Goal: Task Accomplishment & Management: Use online tool/utility

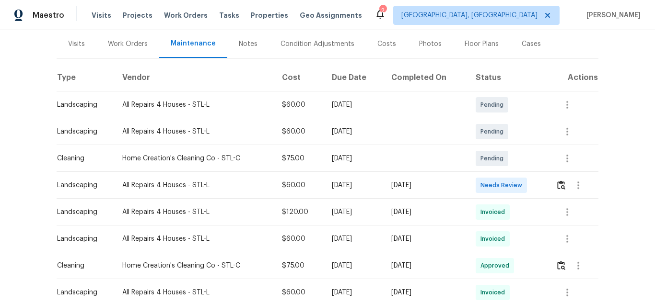
scroll to position [144, 0]
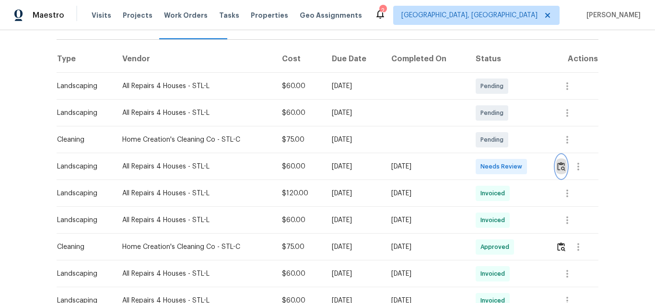
click at [559, 163] on button "button" at bounding box center [561, 166] width 11 height 23
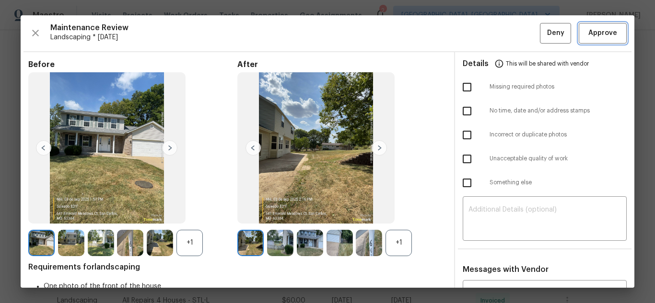
click at [591, 34] on span "Approve" at bounding box center [602, 33] width 29 height 12
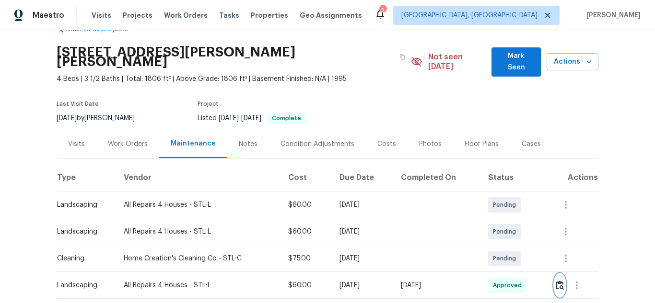
scroll to position [0, 0]
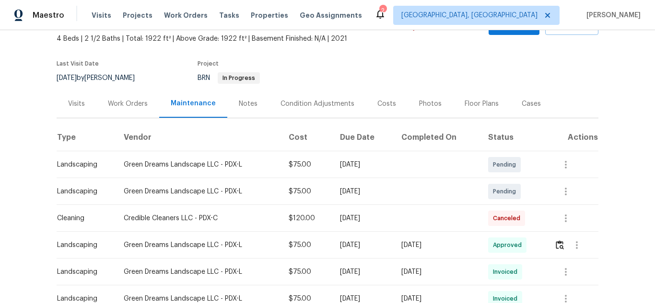
scroll to position [240, 0]
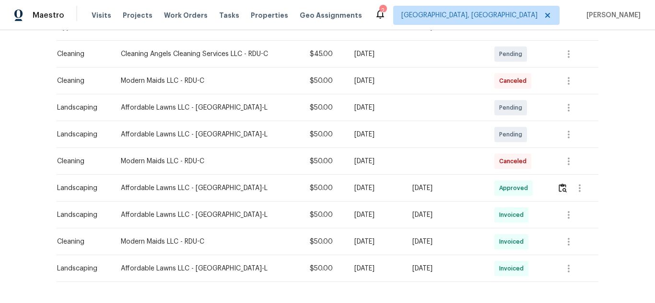
scroll to position [192, 0]
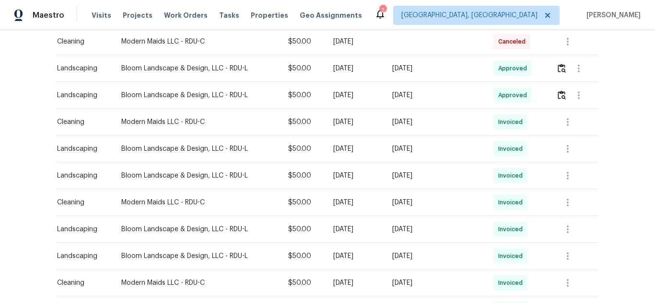
scroll to position [240, 0]
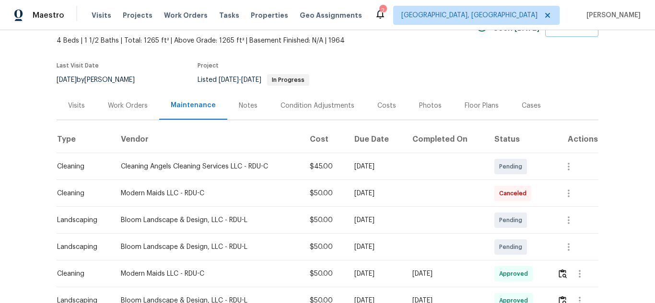
scroll to position [129, 0]
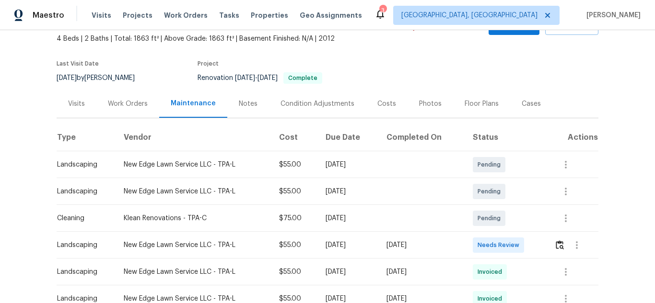
scroll to position [144, 0]
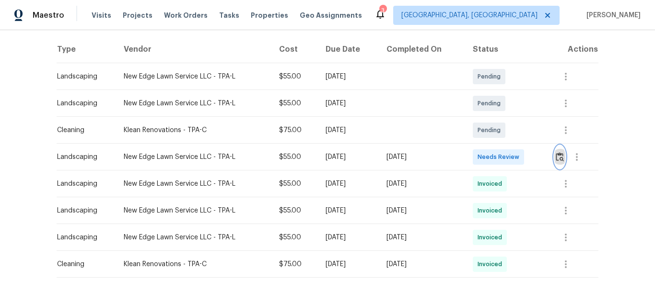
click at [559, 157] on img "button" at bounding box center [560, 156] width 8 height 9
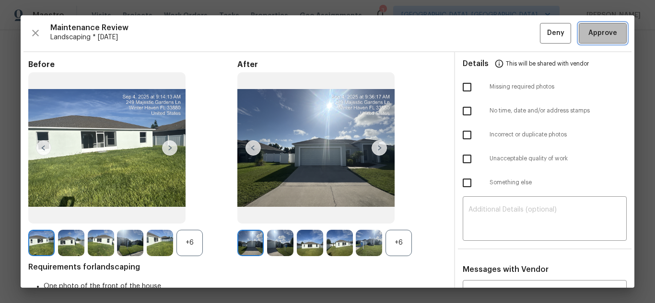
click at [595, 41] on button "Approve" at bounding box center [603, 33] width 48 height 21
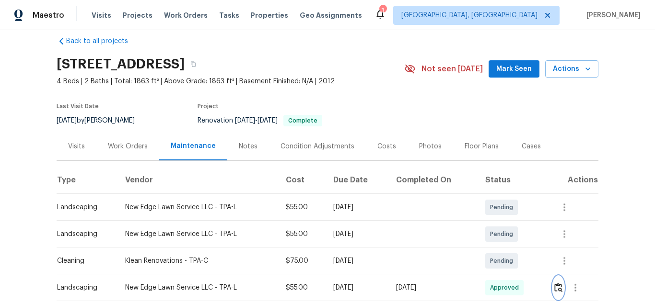
scroll to position [0, 0]
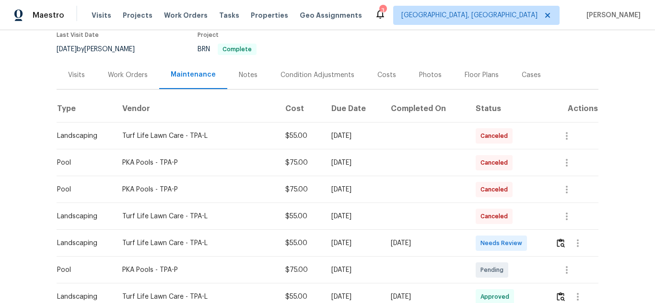
scroll to position [80, 0]
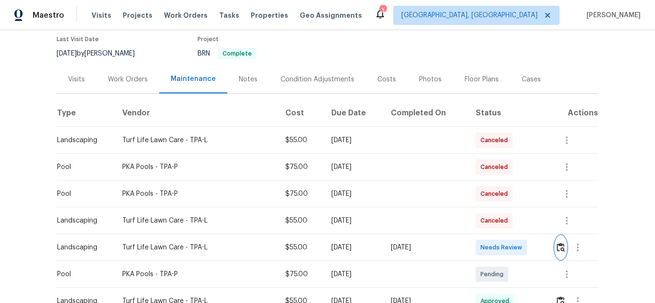
click at [561, 249] on img "button" at bounding box center [561, 247] width 8 height 9
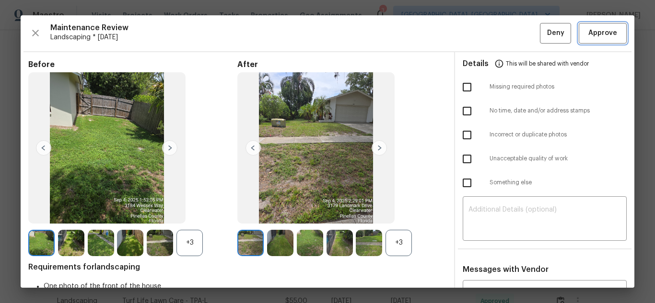
click at [592, 41] on button "Approve" at bounding box center [603, 33] width 48 height 21
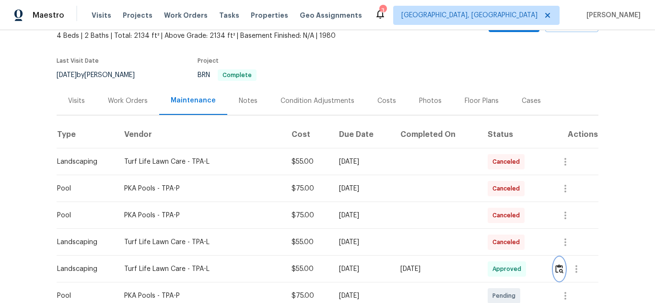
scroll to position [0, 0]
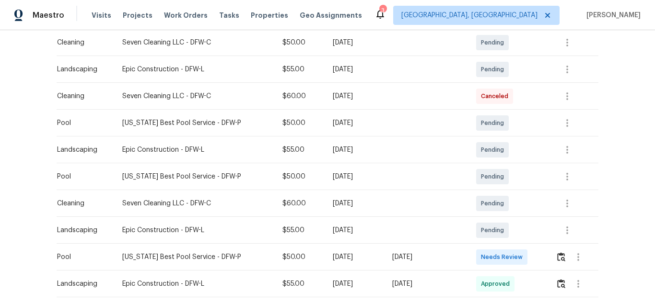
scroll to position [240, 0]
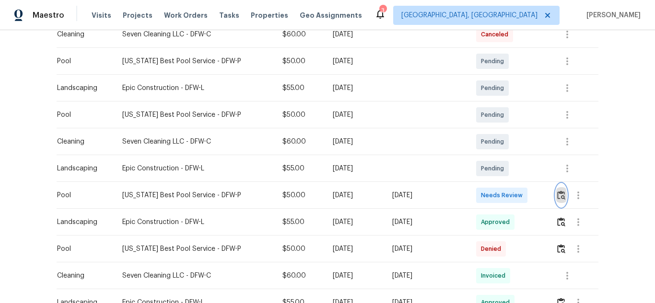
click at [558, 194] on img "button" at bounding box center [561, 195] width 8 height 9
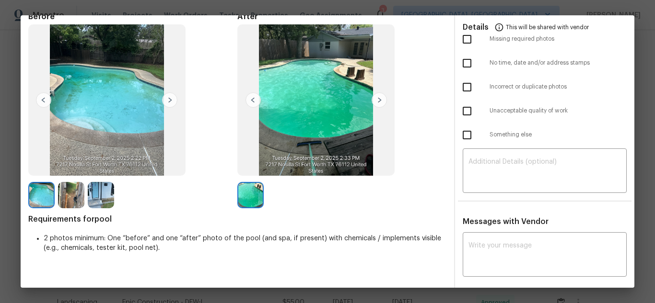
scroll to position [0, 0]
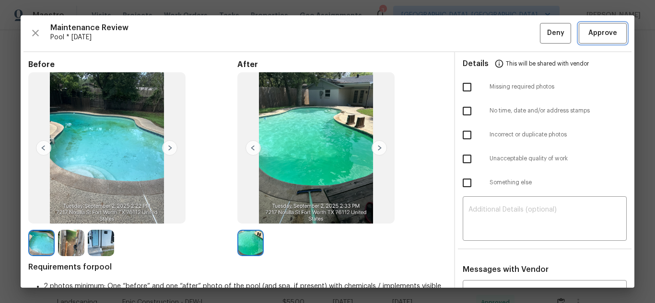
click at [601, 35] on span "Approve" at bounding box center [602, 33] width 29 height 12
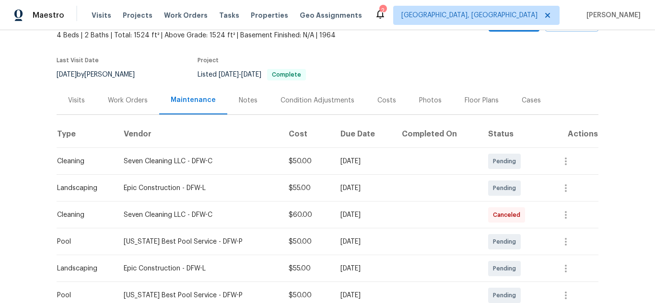
scroll to position [192, 0]
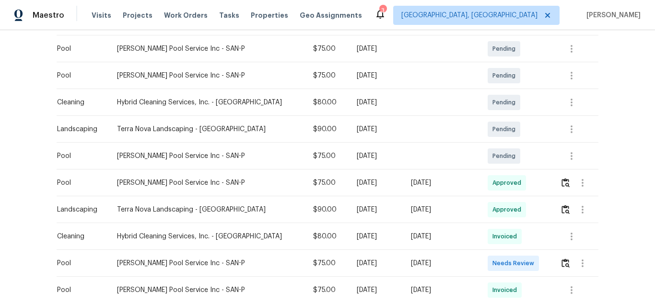
scroll to position [224, 0]
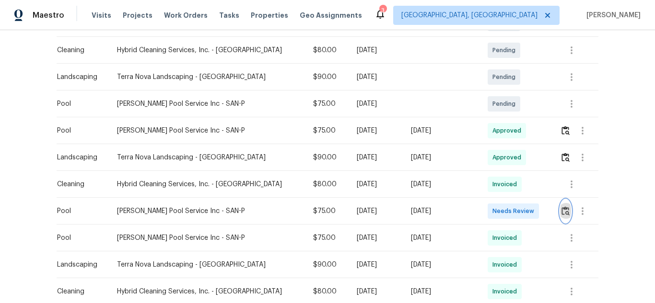
click at [561, 215] on img "button" at bounding box center [565, 211] width 8 height 9
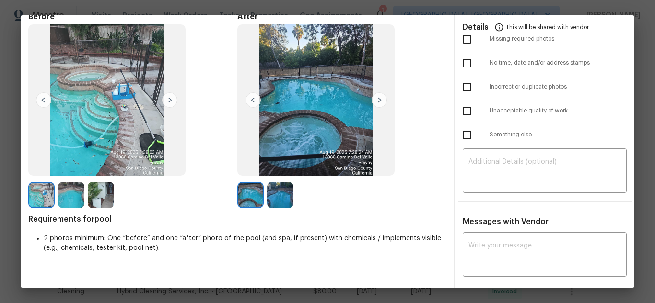
scroll to position [0, 0]
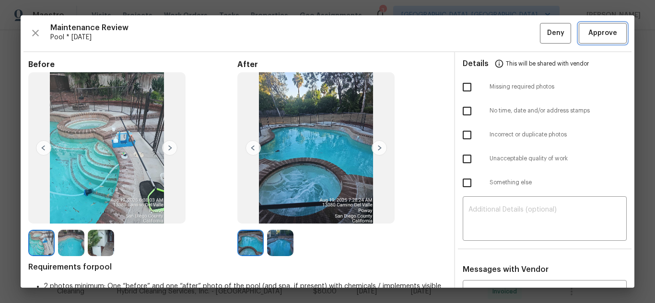
click at [593, 35] on span "Approve" at bounding box center [602, 33] width 29 height 12
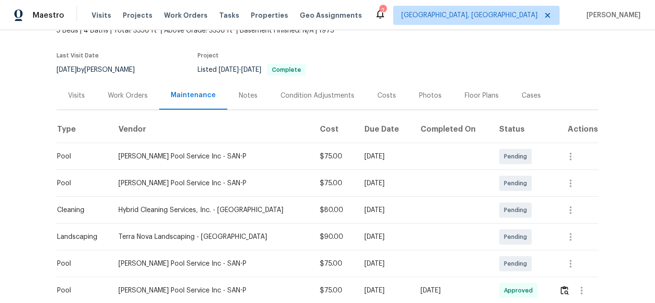
scroll to position [192, 0]
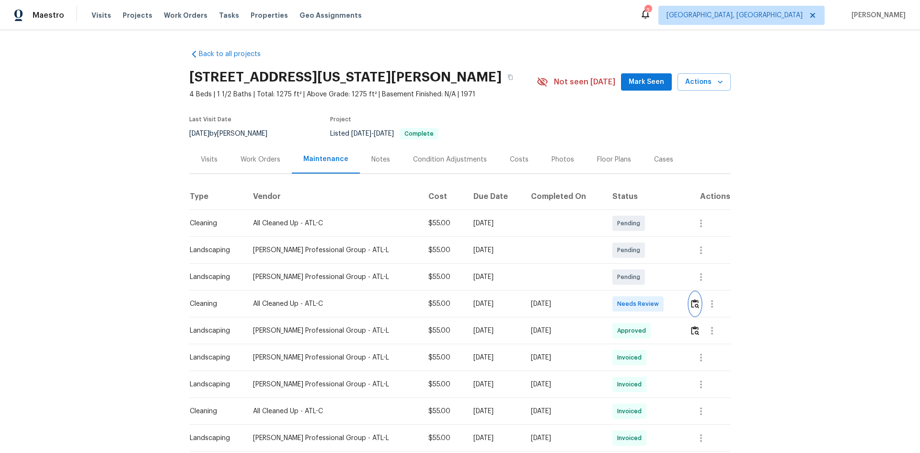
click at [695, 304] on img "button" at bounding box center [695, 303] width 8 height 9
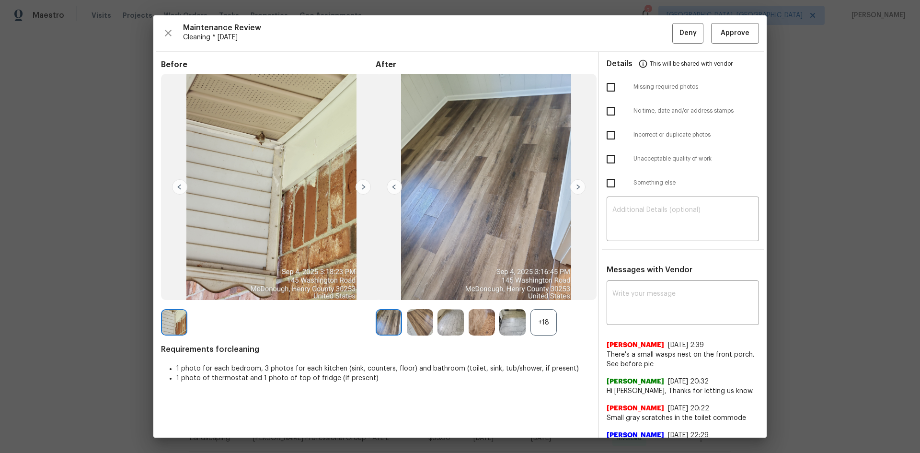
click at [544, 326] on div "+18" at bounding box center [544, 322] width 26 height 26
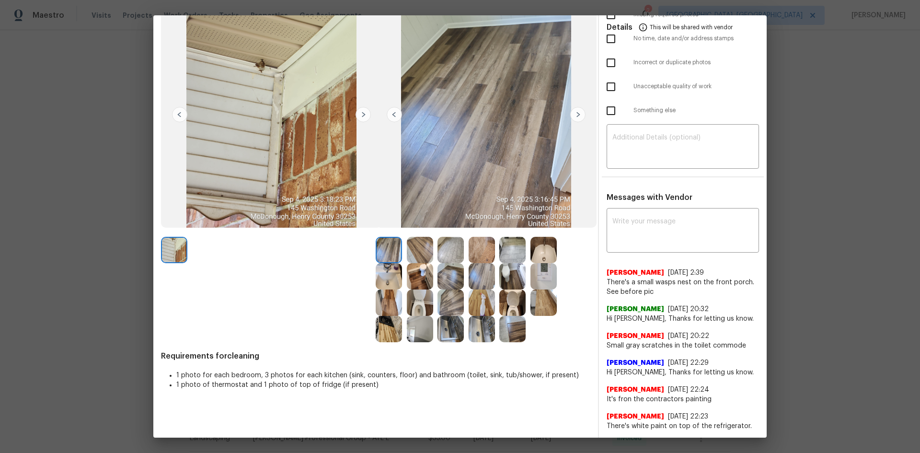
scroll to position [73, 0]
click at [537, 274] on img at bounding box center [544, 275] width 26 height 26
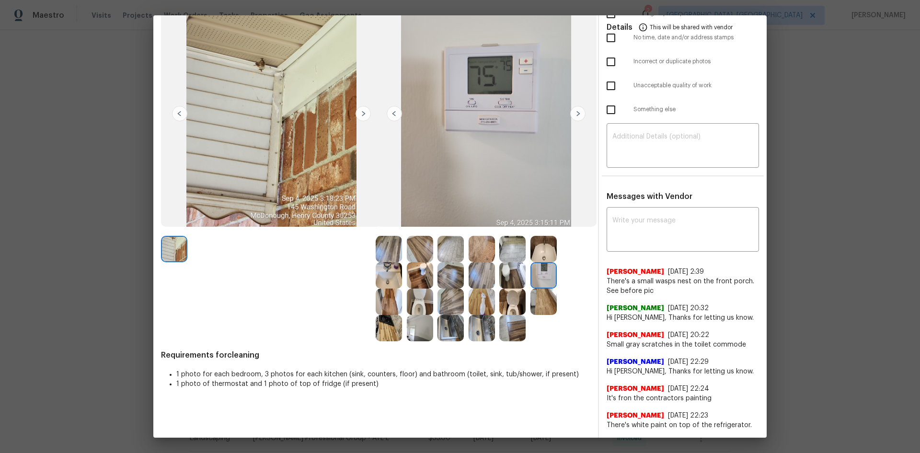
click at [537, 274] on img at bounding box center [544, 275] width 26 height 26
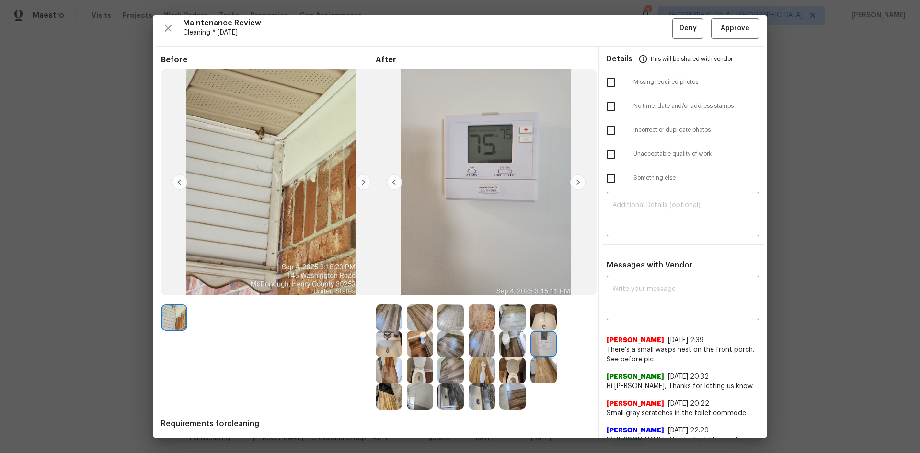
scroll to position [0, 0]
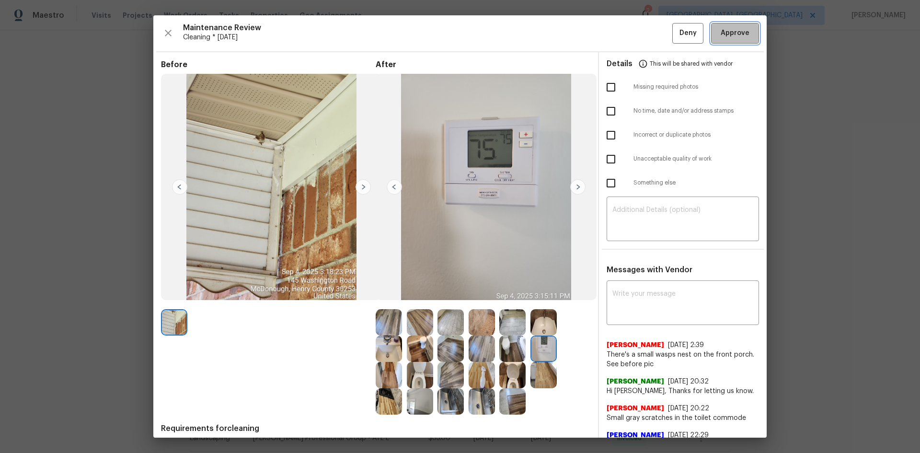
click at [737, 40] on button "Approve" at bounding box center [735, 33] width 48 height 21
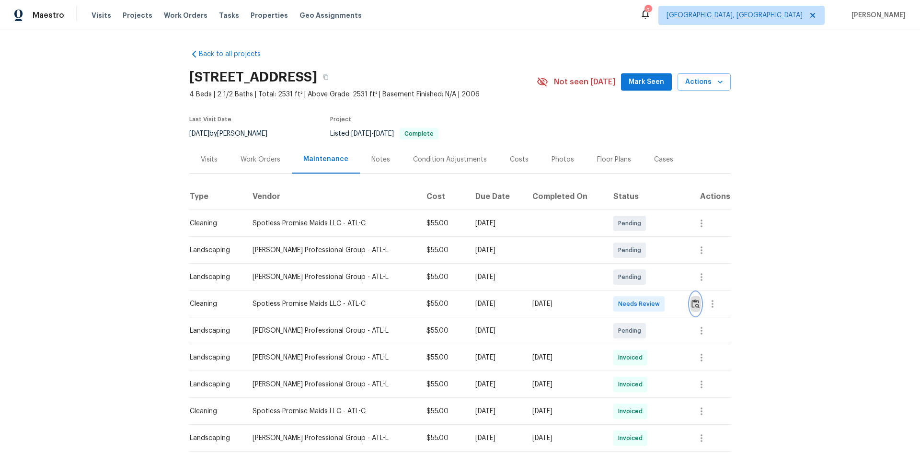
click at [654, 298] on button "button" at bounding box center [695, 303] width 11 height 23
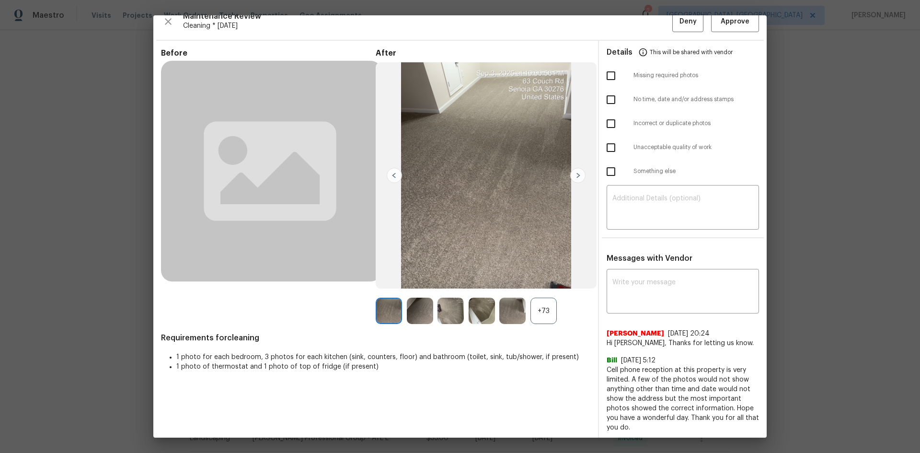
scroll to position [14, 0]
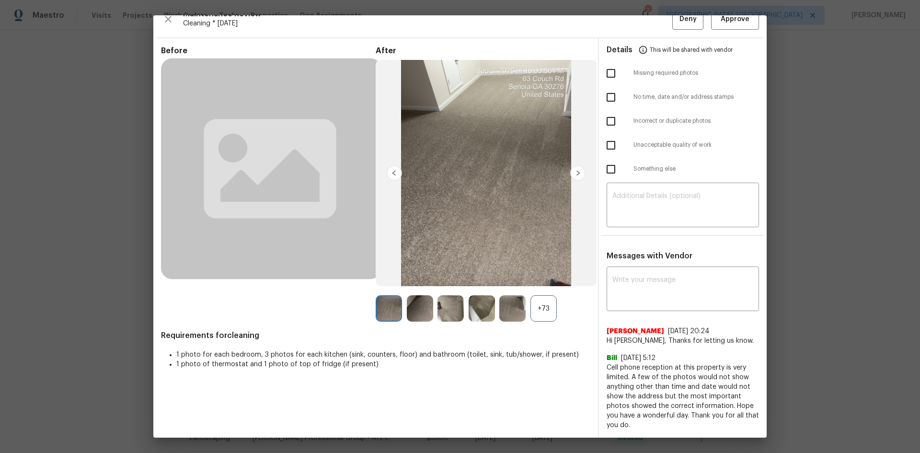
click at [541, 303] on div "+73" at bounding box center [544, 308] width 26 height 26
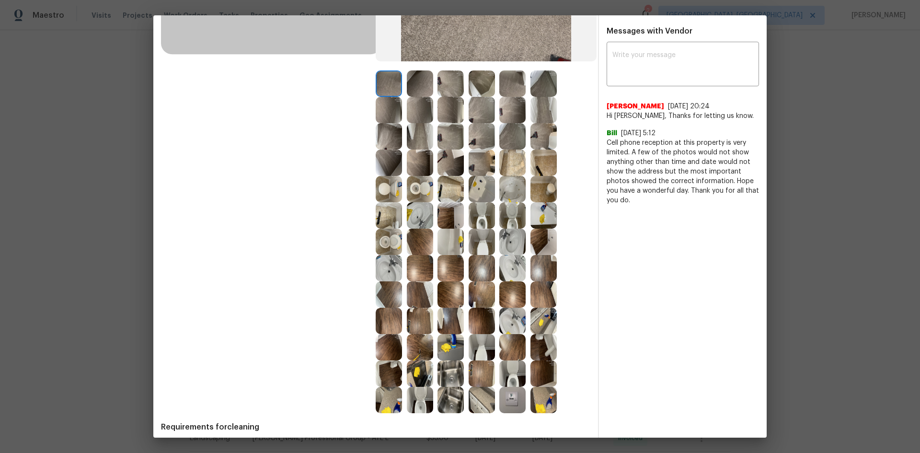
scroll to position [278, 0]
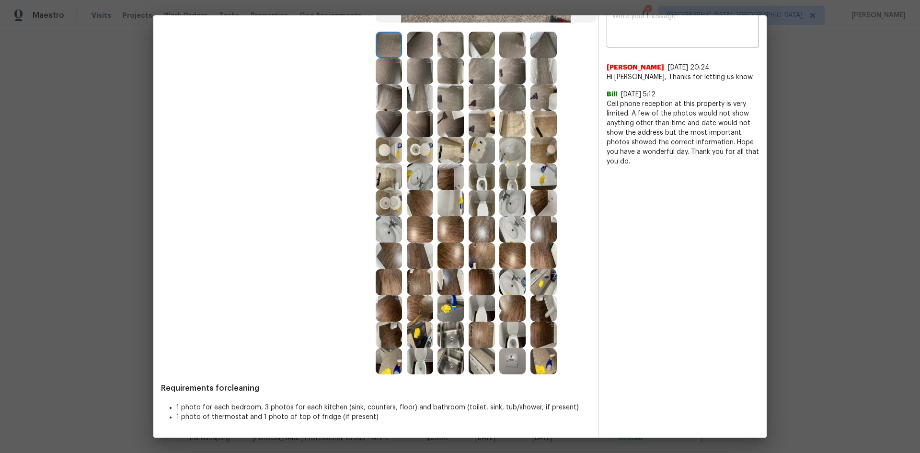
click at [507, 303] on img at bounding box center [512, 361] width 26 height 26
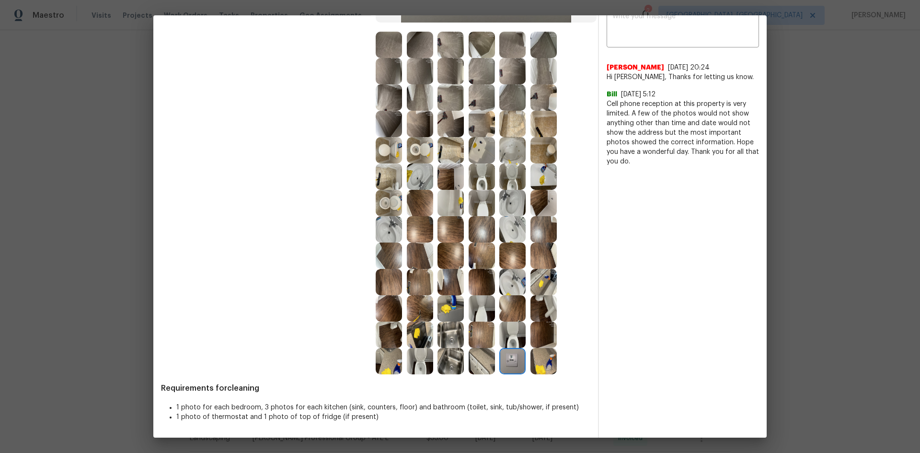
click at [507, 303] on img at bounding box center [512, 361] width 26 height 26
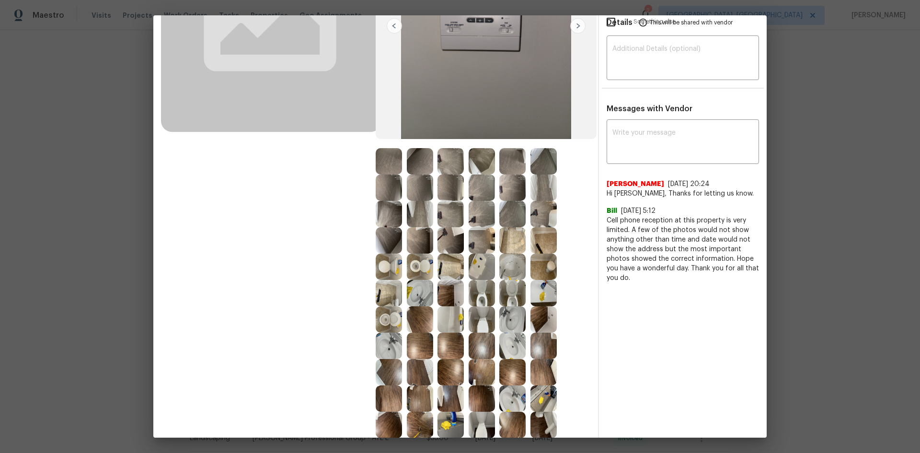
scroll to position [230, 0]
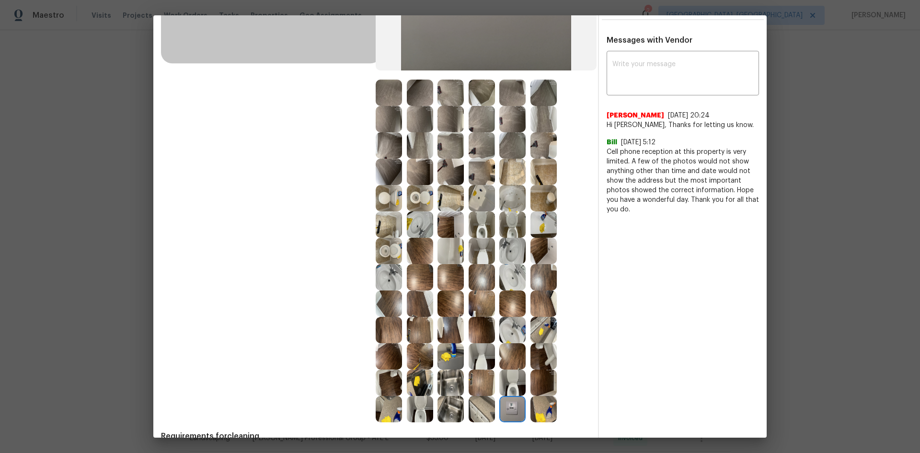
click at [514, 303] on img at bounding box center [512, 409] width 26 height 26
drag, startPoint x: 514, startPoint y: 401, endPoint x: 499, endPoint y: 400, distance: 15.8
click at [514, 303] on img at bounding box center [512, 409] width 26 height 26
click at [510, 303] on img at bounding box center [512, 409] width 26 height 26
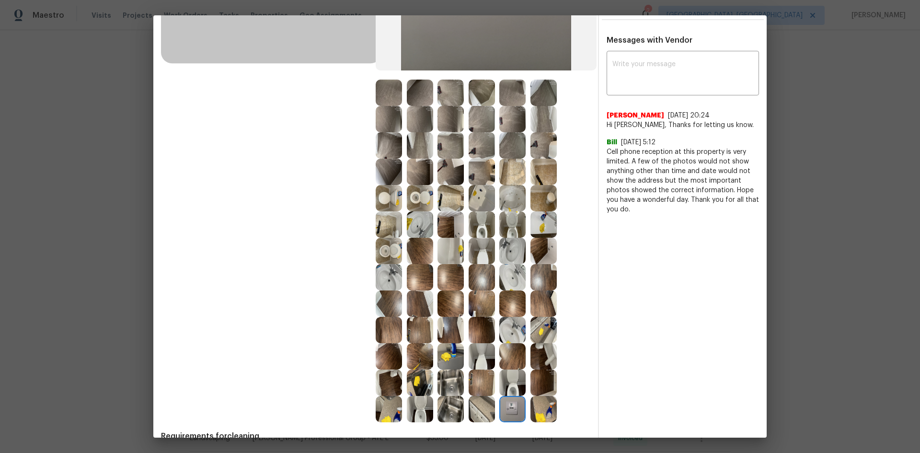
click at [510, 303] on img at bounding box center [512, 409] width 26 height 26
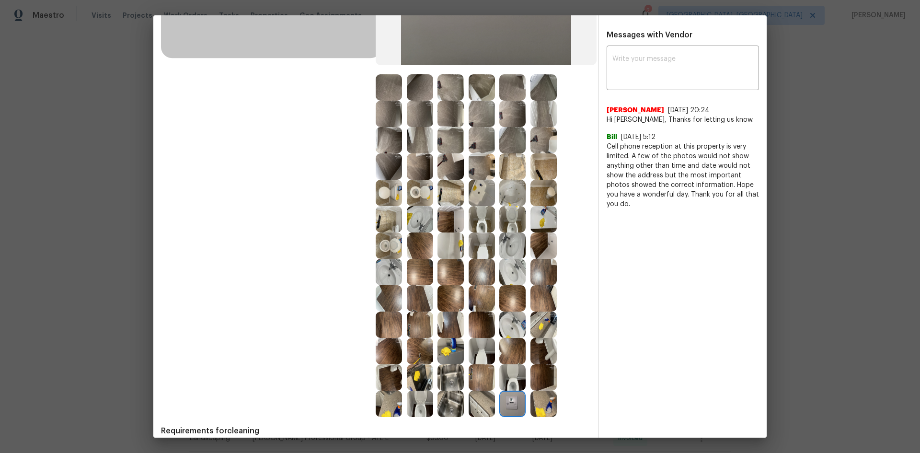
scroll to position [278, 0]
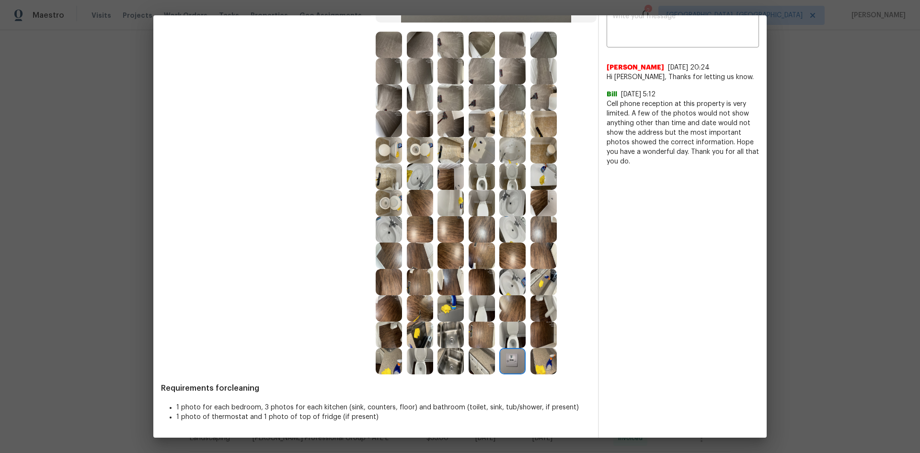
click at [507, 303] on img at bounding box center [512, 361] width 26 height 26
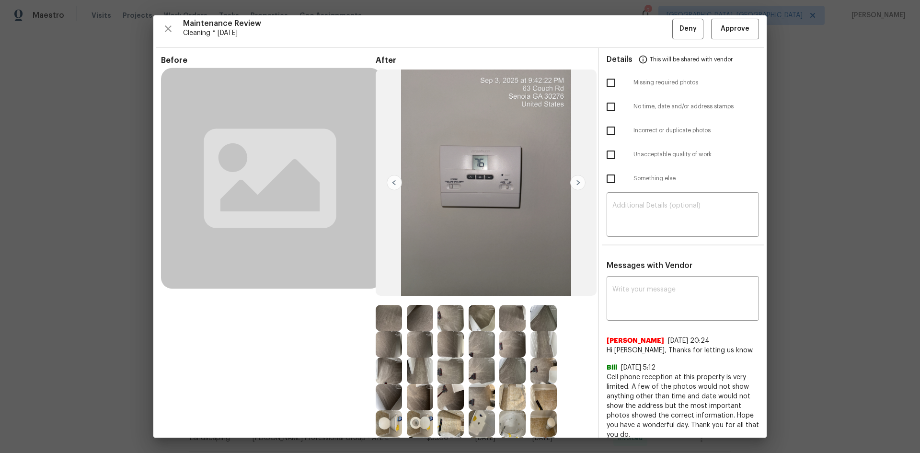
scroll to position [0, 0]
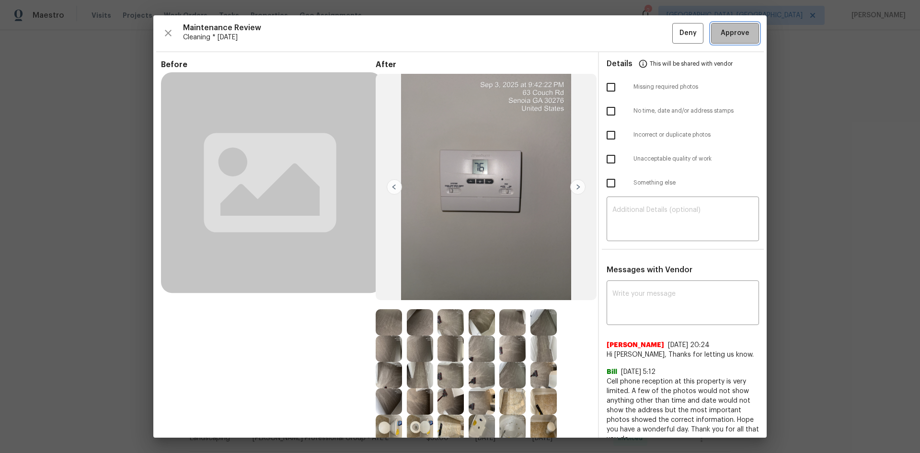
click at [654, 30] on span "Approve" at bounding box center [735, 33] width 29 height 12
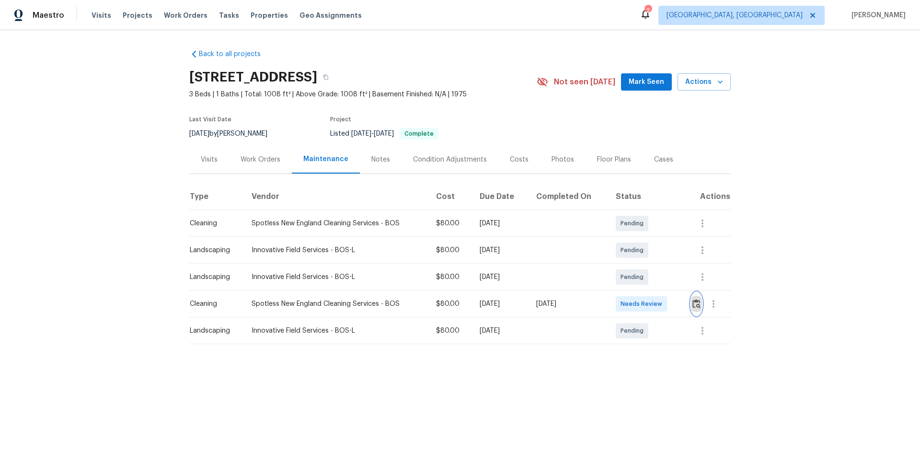
click at [654, 303] on img "button" at bounding box center [697, 303] width 8 height 9
click at [654, 302] on img "button" at bounding box center [697, 303] width 8 height 9
drag, startPoint x: 688, startPoint y: 307, endPoint x: 694, endPoint y: 307, distance: 5.8
click at [654, 303] on td at bounding box center [707, 303] width 47 height 27
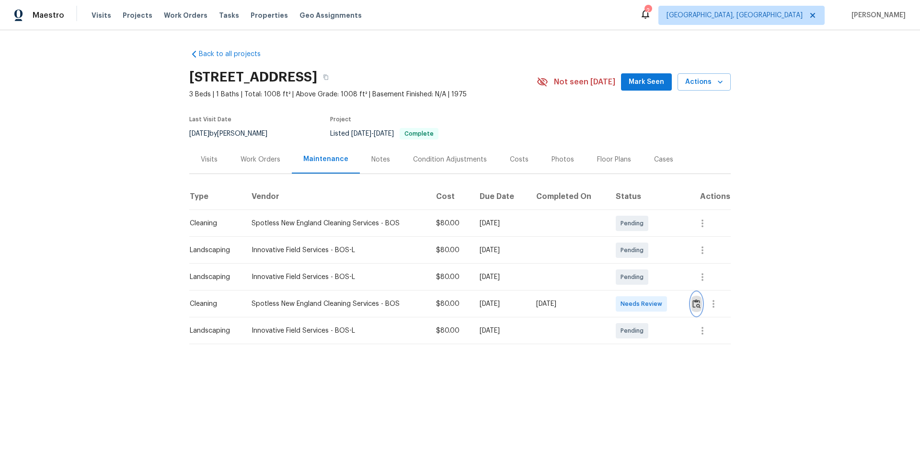
click at [654, 303] on img "button" at bounding box center [697, 303] width 8 height 9
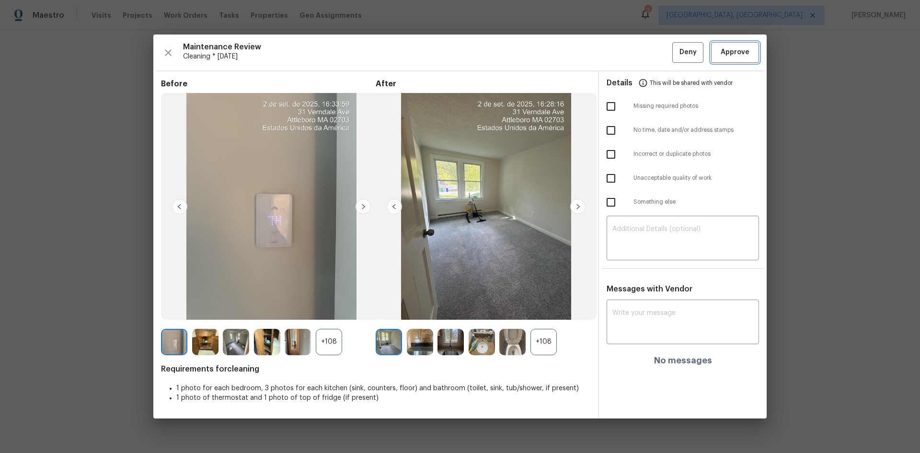
click at [654, 53] on span "Approve" at bounding box center [735, 52] width 29 height 12
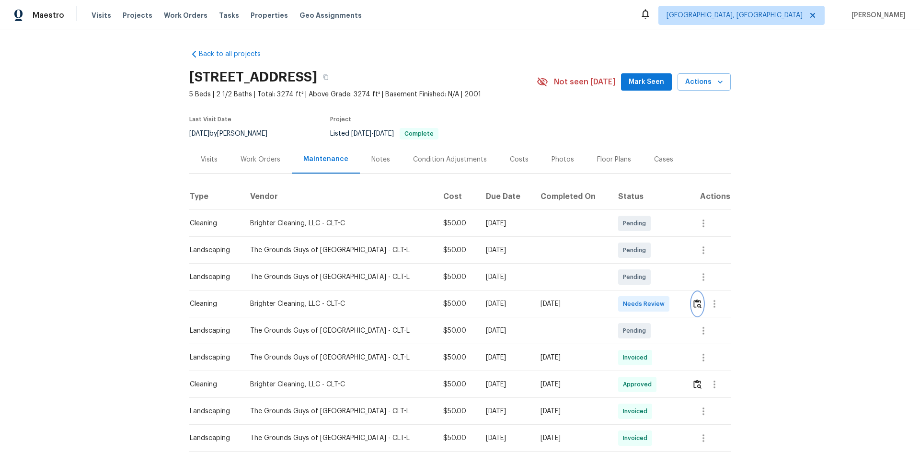
click at [654, 302] on img "button" at bounding box center [698, 303] width 8 height 9
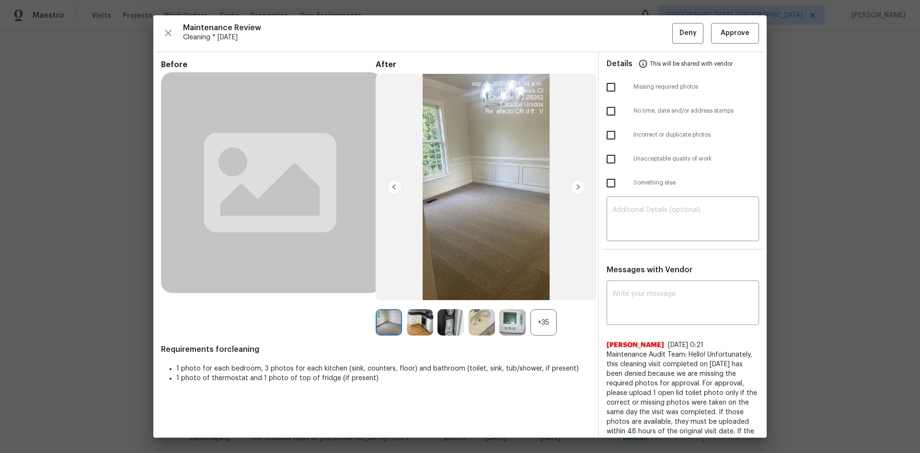
click at [513, 303] on img at bounding box center [512, 322] width 26 height 26
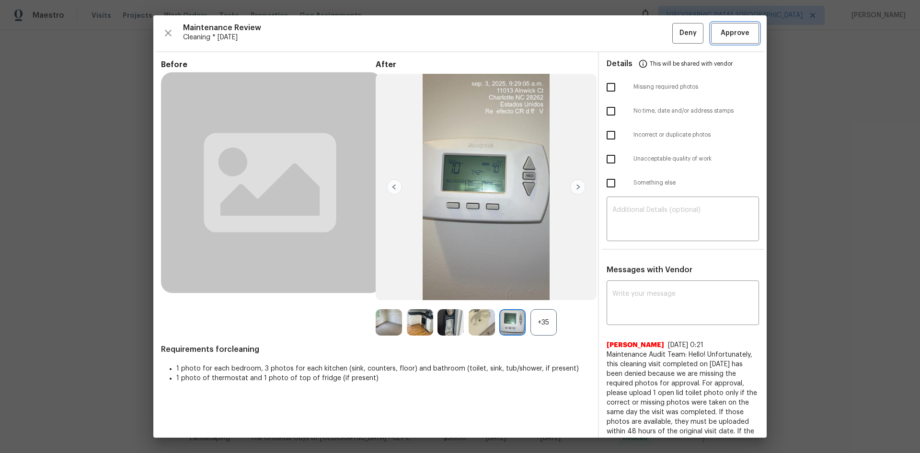
click at [654, 31] on span "Approve" at bounding box center [735, 33] width 29 height 12
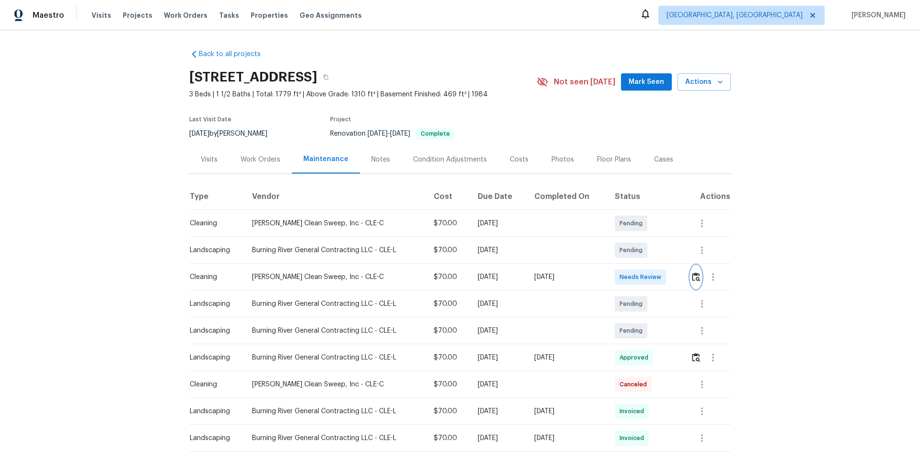
click at [654, 278] on img "button" at bounding box center [696, 276] width 8 height 9
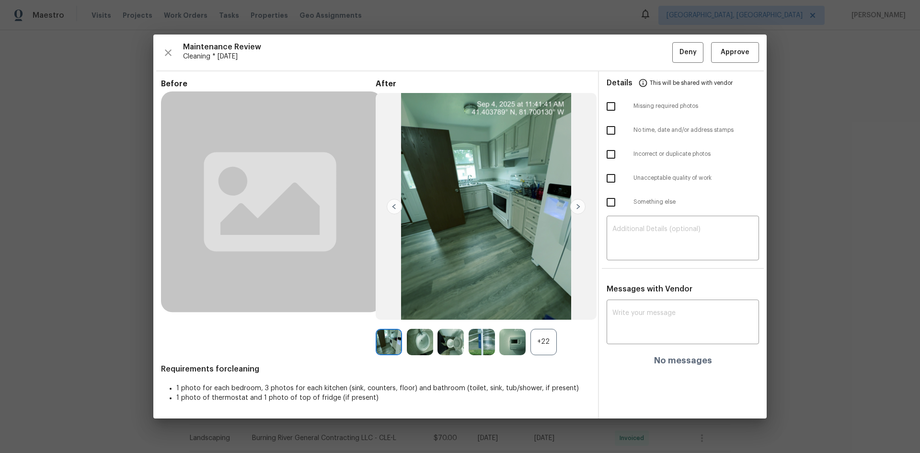
click at [520, 303] on img at bounding box center [512, 342] width 26 height 26
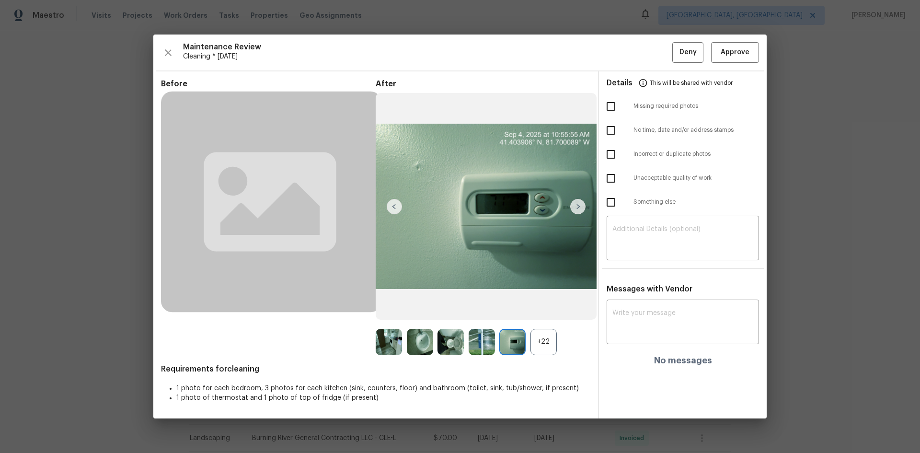
click at [519, 303] on img at bounding box center [512, 342] width 26 height 26
click at [654, 57] on span "Approve" at bounding box center [735, 52] width 29 height 12
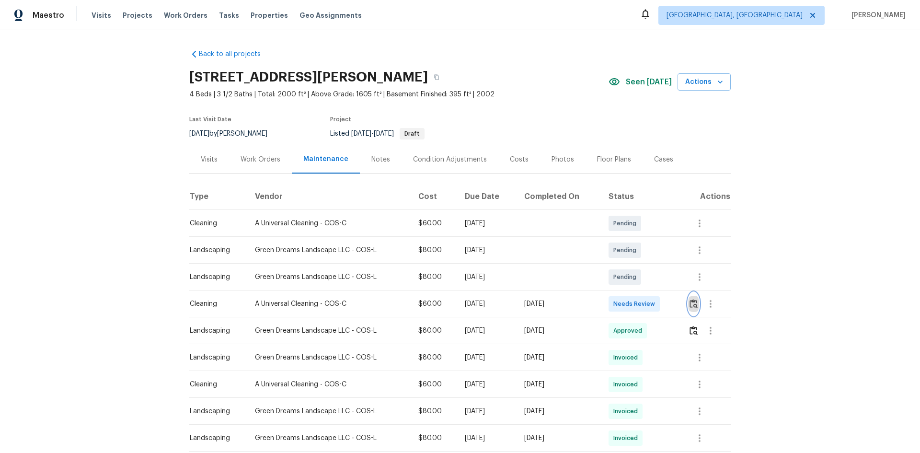
click at [693, 306] on img "button" at bounding box center [694, 303] width 8 height 9
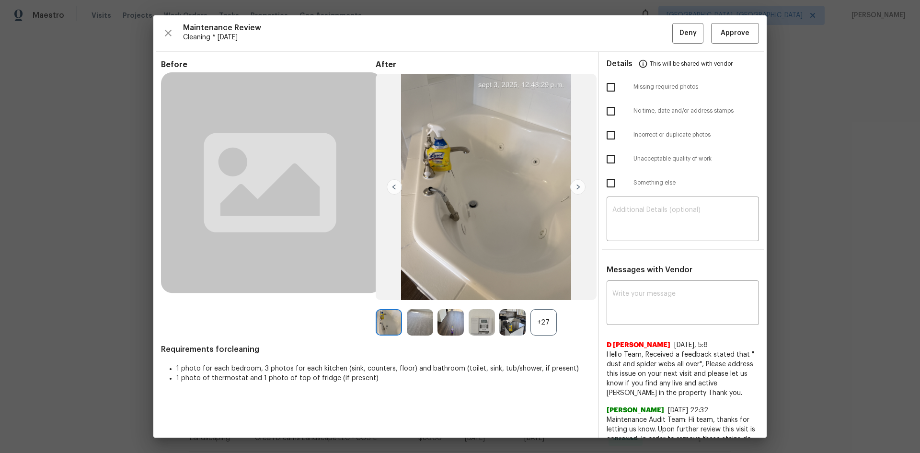
click at [542, 322] on div "+27" at bounding box center [544, 322] width 26 height 26
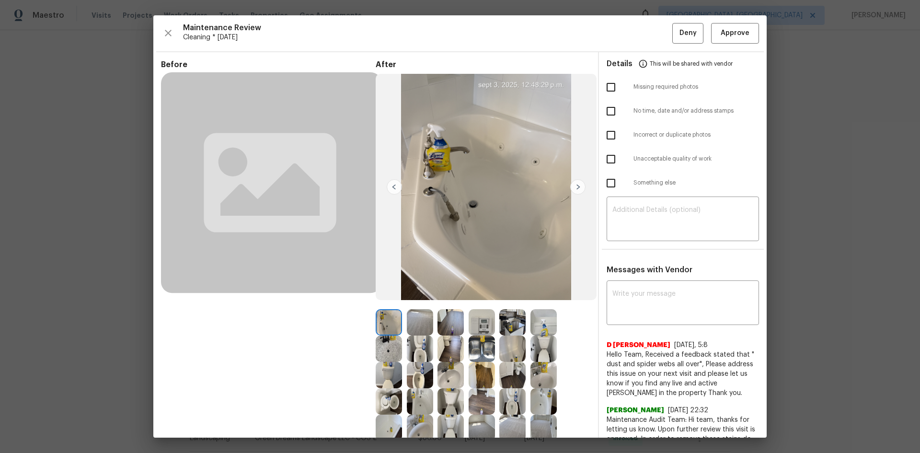
click at [478, 327] on img at bounding box center [482, 322] width 26 height 26
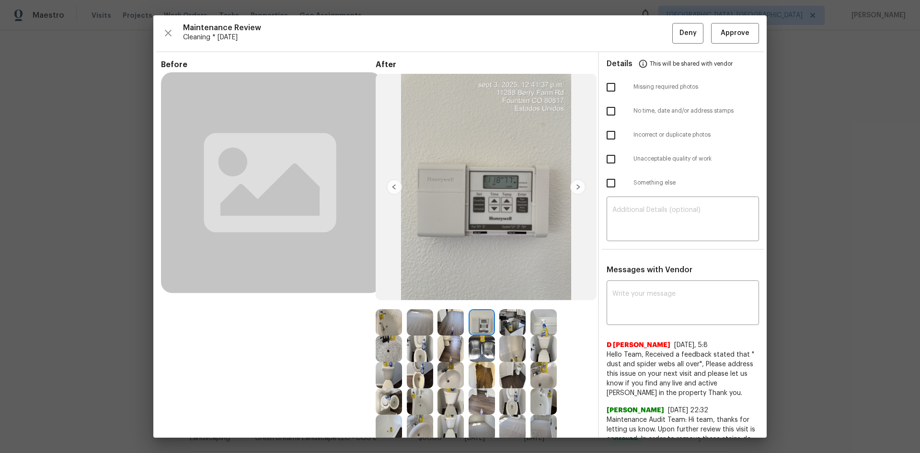
click at [478, 327] on img at bounding box center [482, 322] width 26 height 26
click at [721, 41] on button "Approve" at bounding box center [735, 33] width 48 height 21
